Goal: Communication & Community: Connect with others

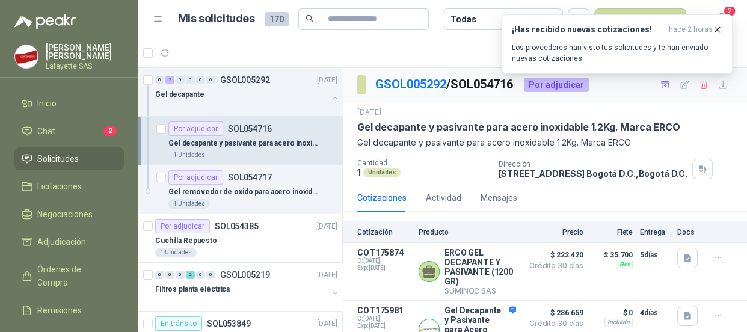
click at [45, 114] on ul "Inicio Chat 2 Solicitudes Licitaciones Negociaciones Adjudicación Órdenes de Co…" at bounding box center [69, 237] width 138 height 290
click at [42, 131] on span "Chat" at bounding box center [46, 131] width 18 height 13
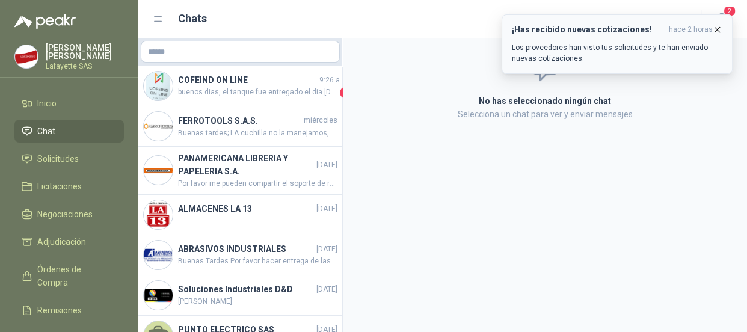
click at [716, 31] on icon "button" at bounding box center [717, 29] width 5 height 5
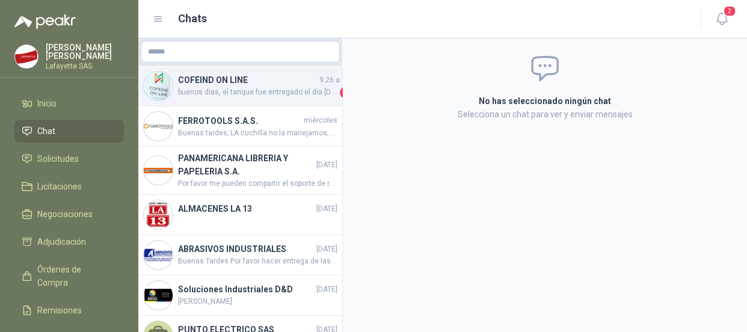
click at [250, 83] on h4 "COFEIND ON LINE" at bounding box center [247, 79] width 139 height 13
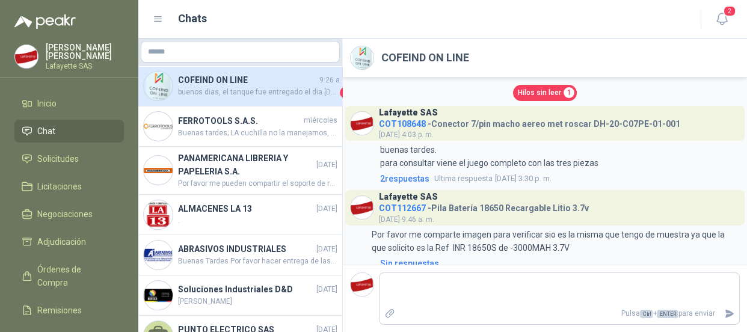
scroll to position [1268, 0]
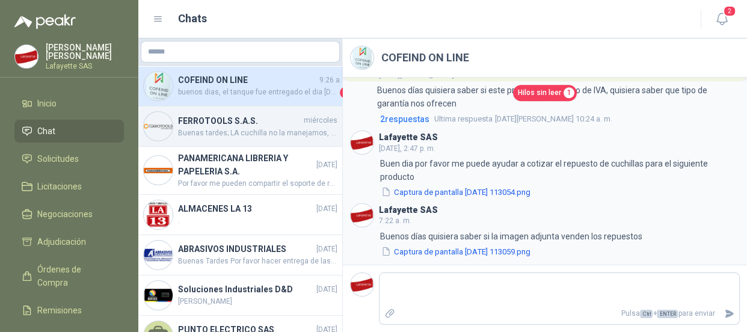
click at [205, 117] on h4 "FERROTOOLS S.A.S." at bounding box center [239, 120] width 123 height 13
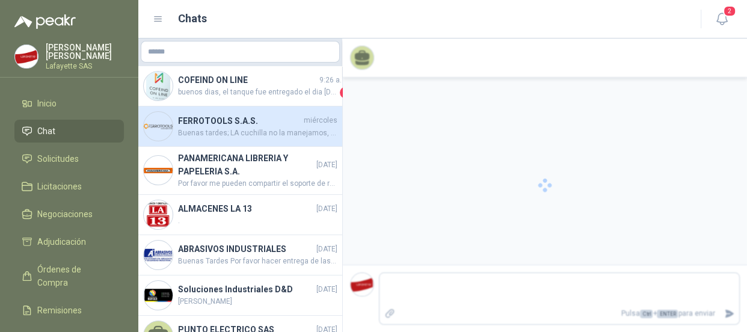
scroll to position [528, 0]
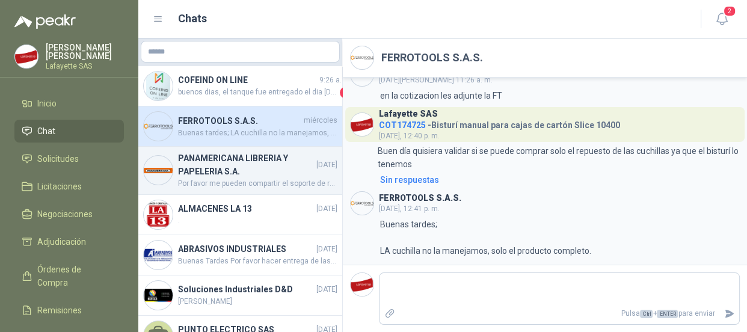
click at [231, 169] on h4 "PANAMERICANA LIBRERIA Y PAPELERIA S.A." at bounding box center [246, 165] width 136 height 26
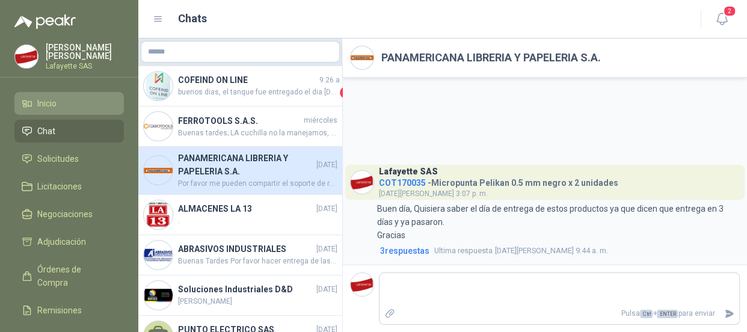
click at [73, 97] on li "Inicio" at bounding box center [69, 103] width 95 height 13
